Goal: Transaction & Acquisition: Purchase product/service

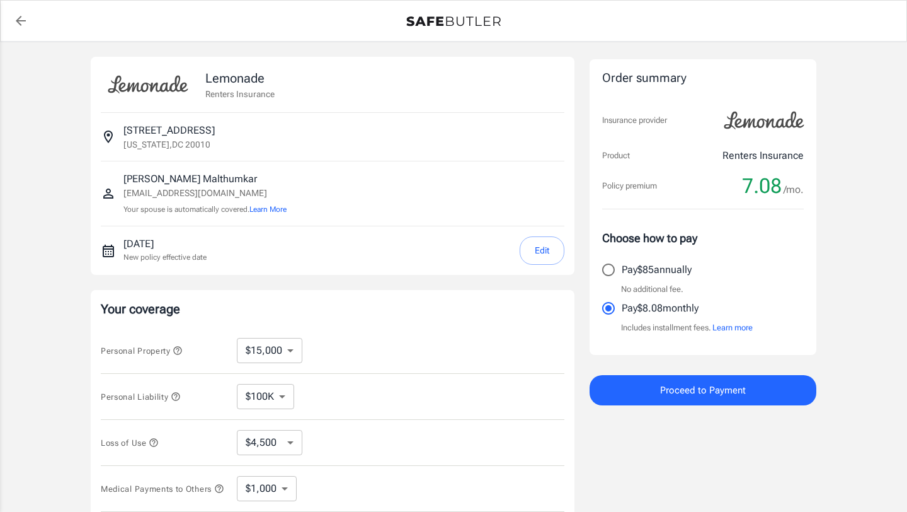
select select "15000"
select select "500"
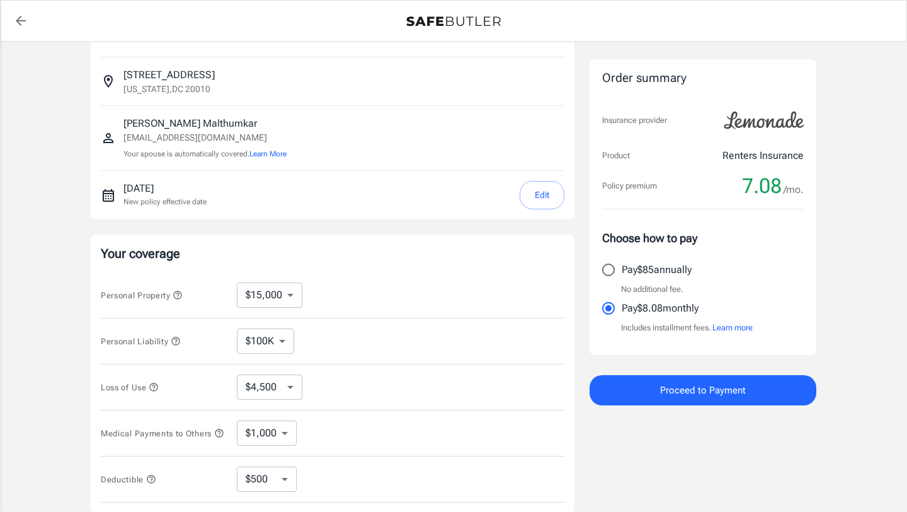
scroll to position [61, 0]
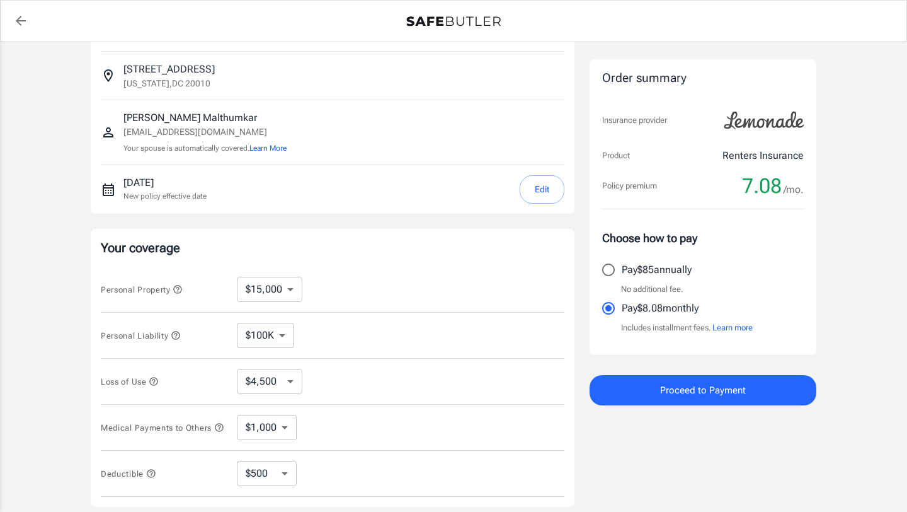
click at [277, 294] on select "$10,000 $15,000 $20,000 $25,000 $30,000 $40,000 $50,000 $100K $150K $200K $250K" at bounding box center [270, 289] width 66 height 25
select select "10000"
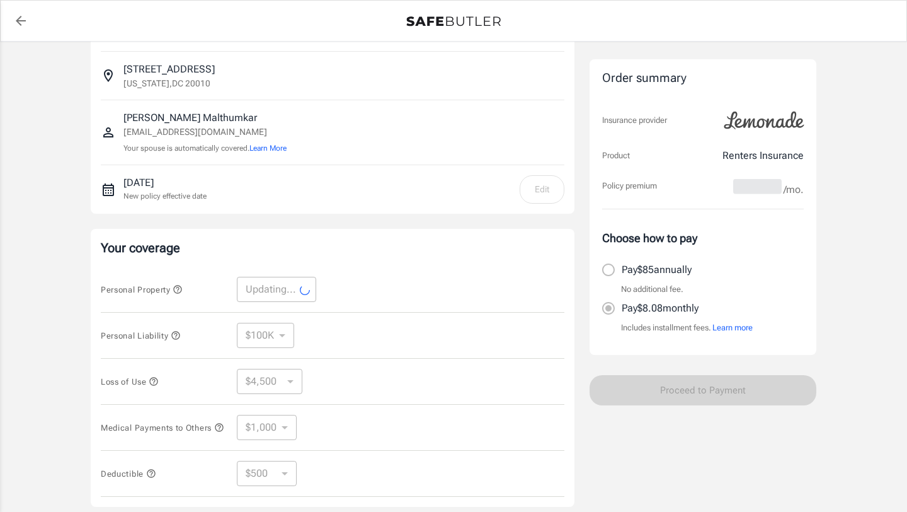
select select "10000"
select select "3000"
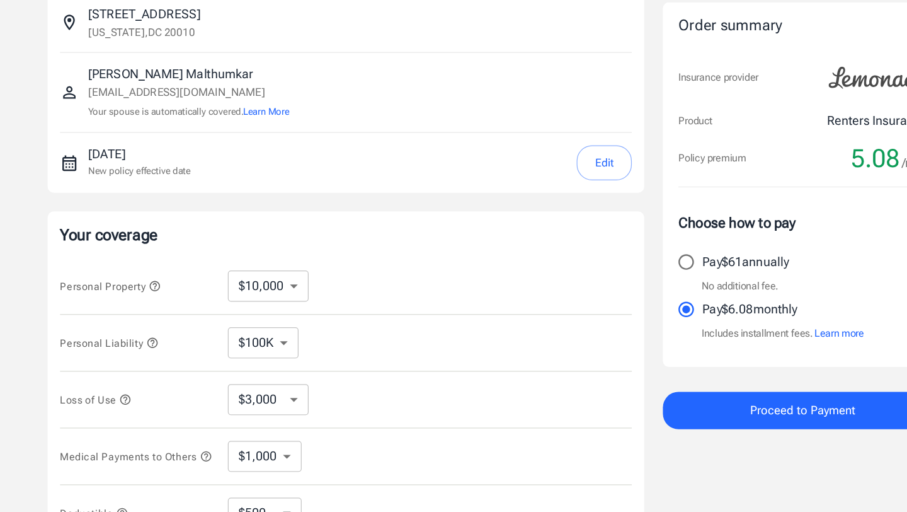
click at [270, 321] on div "Personal Liability $100K $200K $300K $400K $500K $1M ​" at bounding box center [333, 336] width 464 height 46
click at [270, 329] on select "$100K $200K $300K $400K $500K $1M" at bounding box center [265, 335] width 57 height 25
click at [237, 323] on select "$100K $200K $300K $400K $500K $1M" at bounding box center [265, 335] width 57 height 25
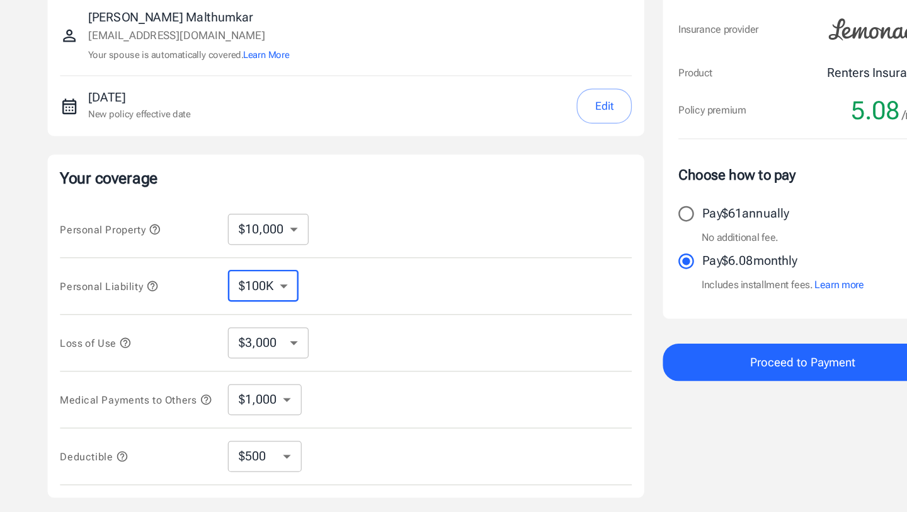
scroll to position [69, 0]
click at [270, 368] on select "$3,000 $6,000 $12,000 $21,000 $36,000 $60,000 $96,000 $153K $198K" at bounding box center [270, 372] width 66 height 25
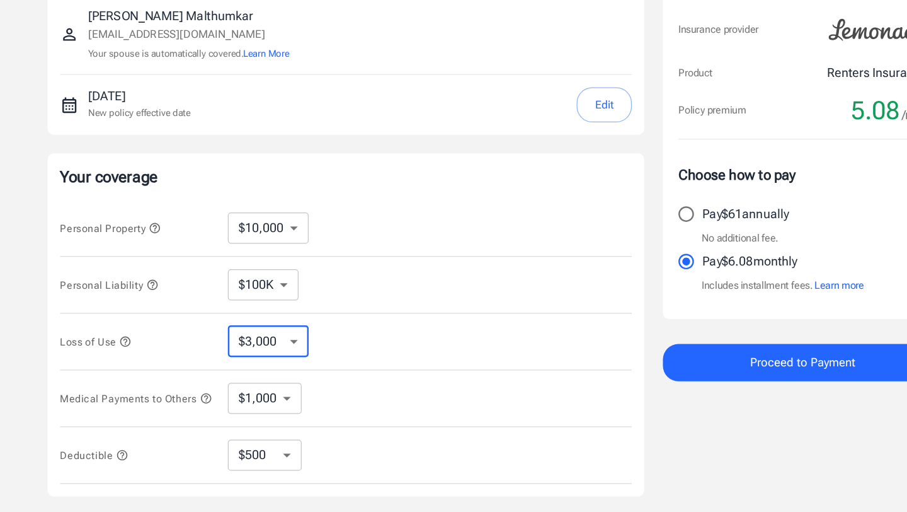
click at [237, 360] on select "$3,000 $6,000 $12,000 $21,000 $36,000 $60,000 $96,000 $153K $198K" at bounding box center [270, 372] width 66 height 25
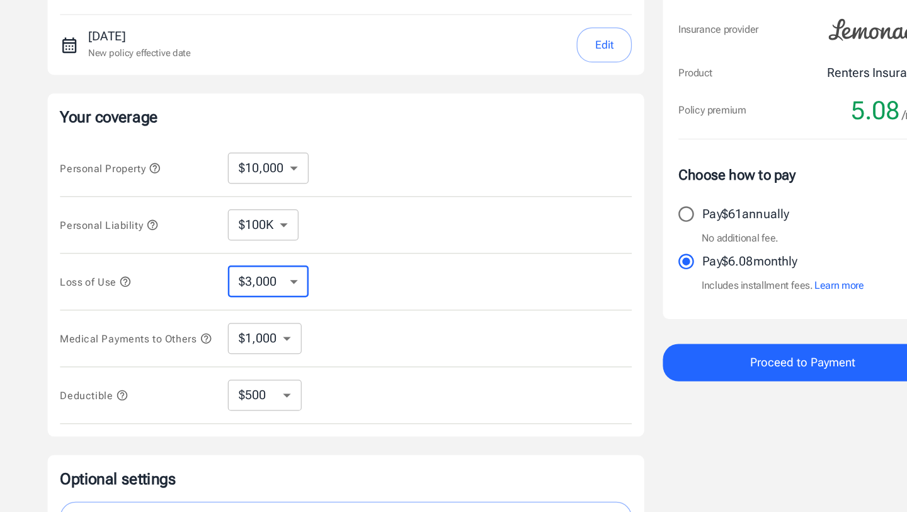
scroll to position [120, 0]
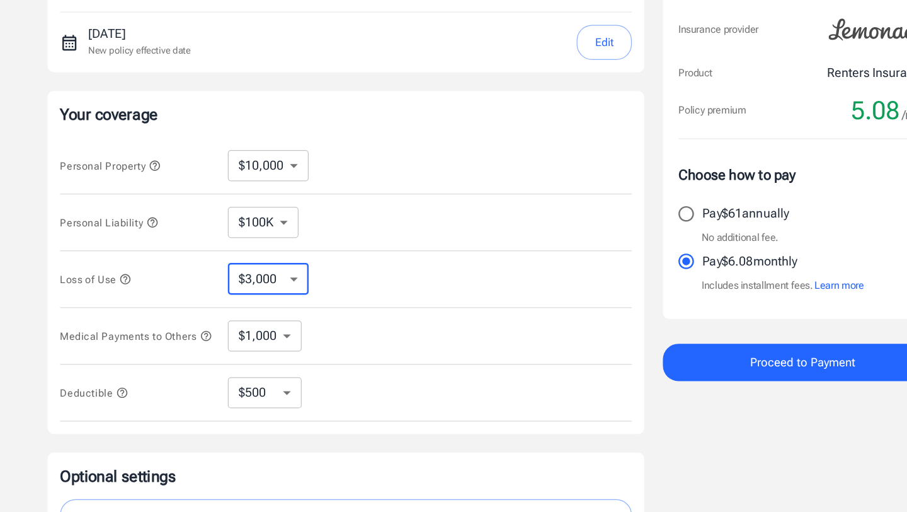
click at [268, 368] on select "$1,000 $2,000 $3,000 $4,000 $5,000" at bounding box center [267, 368] width 60 height 25
click at [237, 358] on select "$1,000 $2,000 $3,000 $4,000 $5,000" at bounding box center [267, 368] width 60 height 25
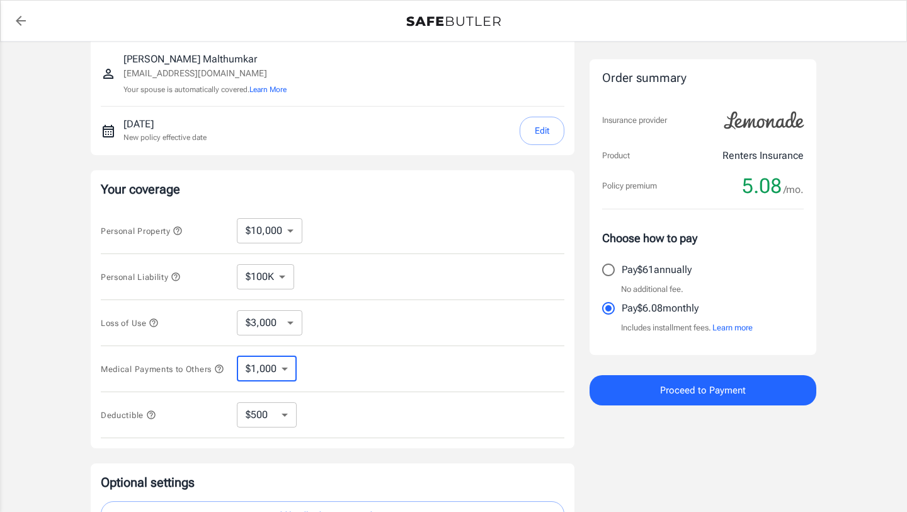
scroll to position [0, 0]
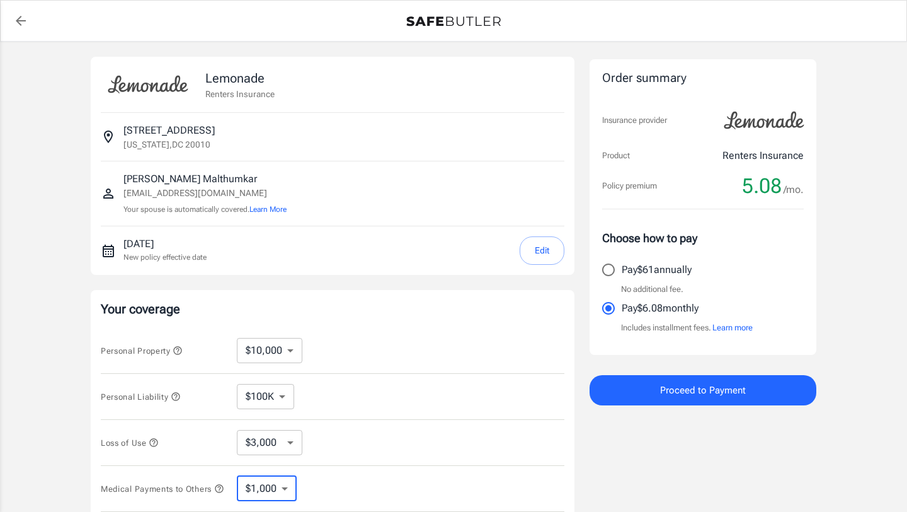
click at [628, 384] on button "Proceed to Payment" at bounding box center [703, 390] width 227 height 30
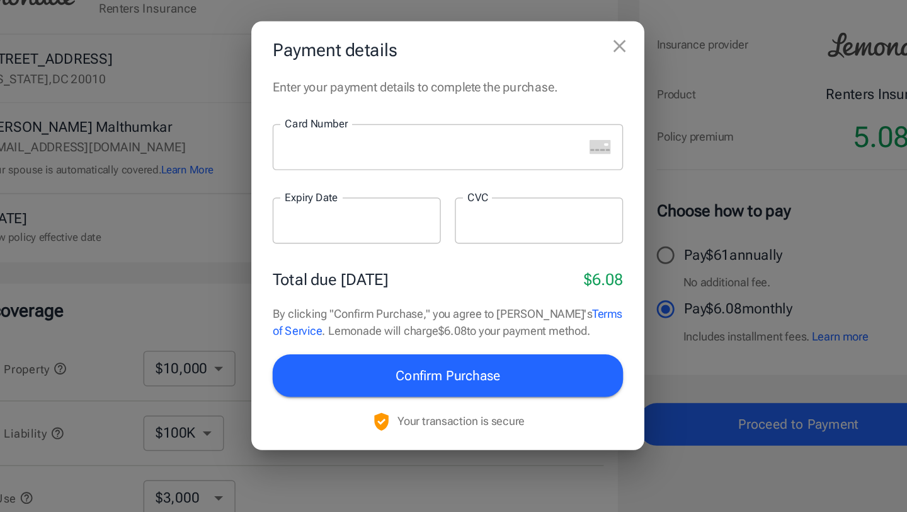
click at [406, 201] on div at bounding box center [439, 192] width 221 height 33
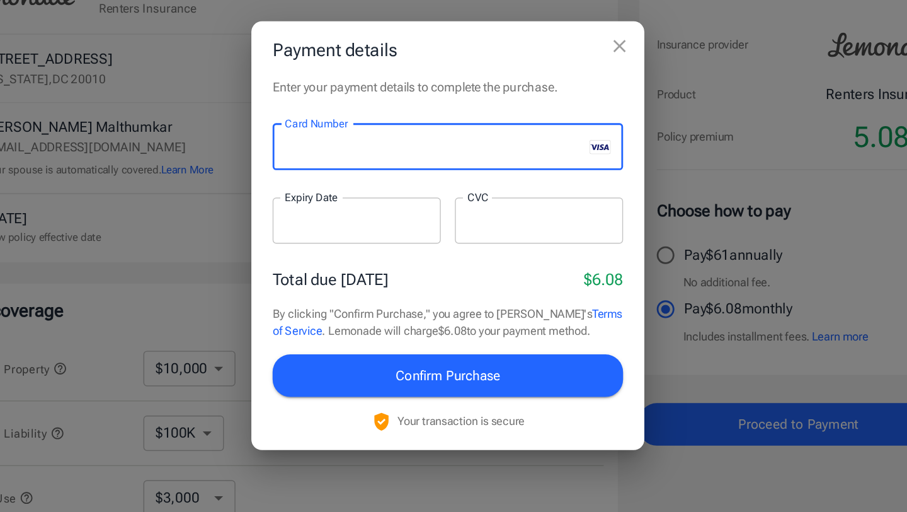
click at [400, 256] on div at bounding box center [389, 245] width 120 height 33
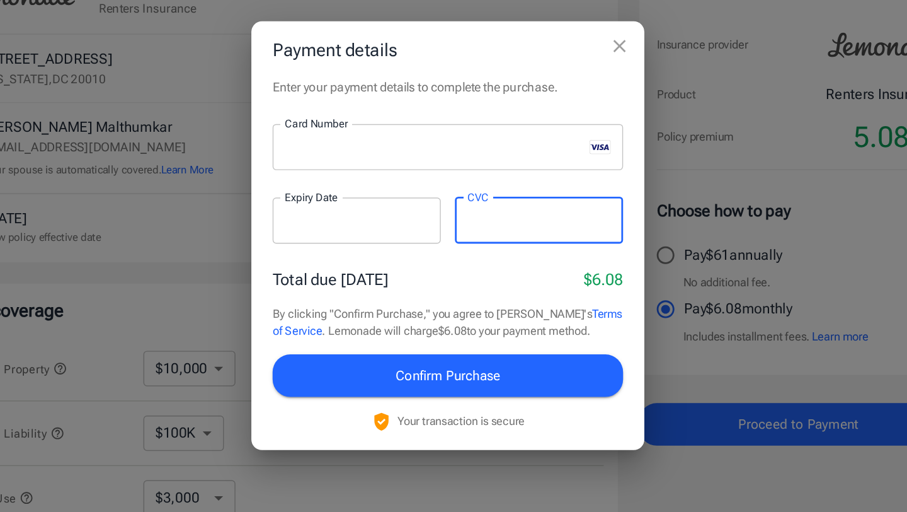
click at [377, 355] on button "Confirm Purchase" at bounding box center [454, 355] width 250 height 30
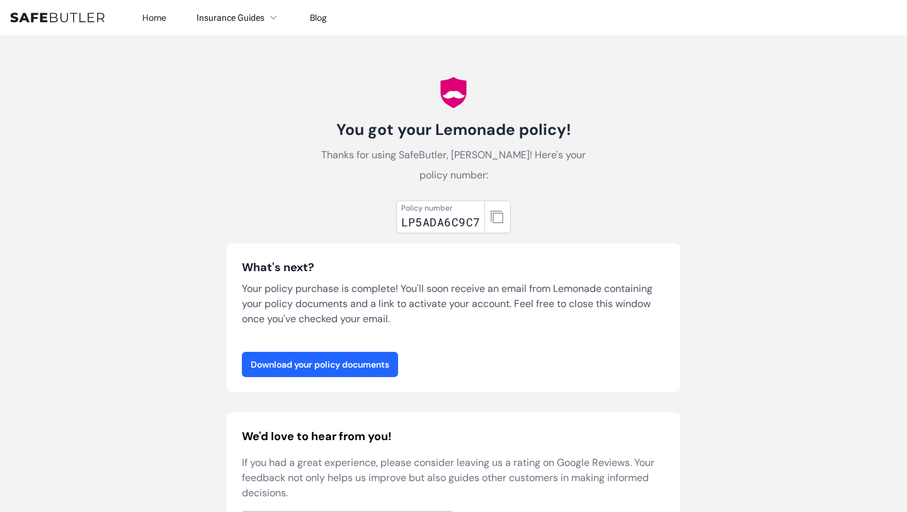
click at [338, 365] on link "Download your policy documents" at bounding box center [320, 364] width 156 height 25
